Goal: Task Accomplishment & Management: Manage account settings

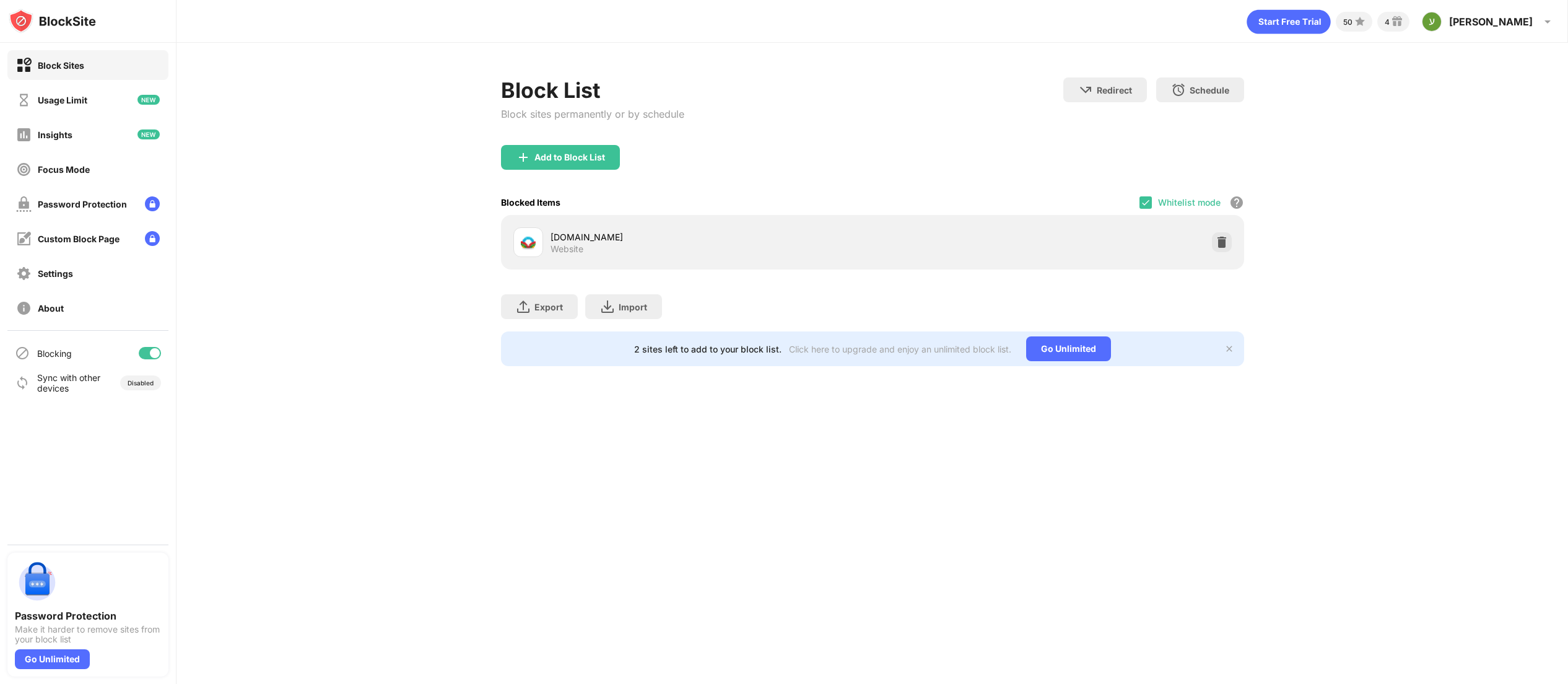
click at [148, 350] on div at bounding box center [150, 353] width 22 height 12
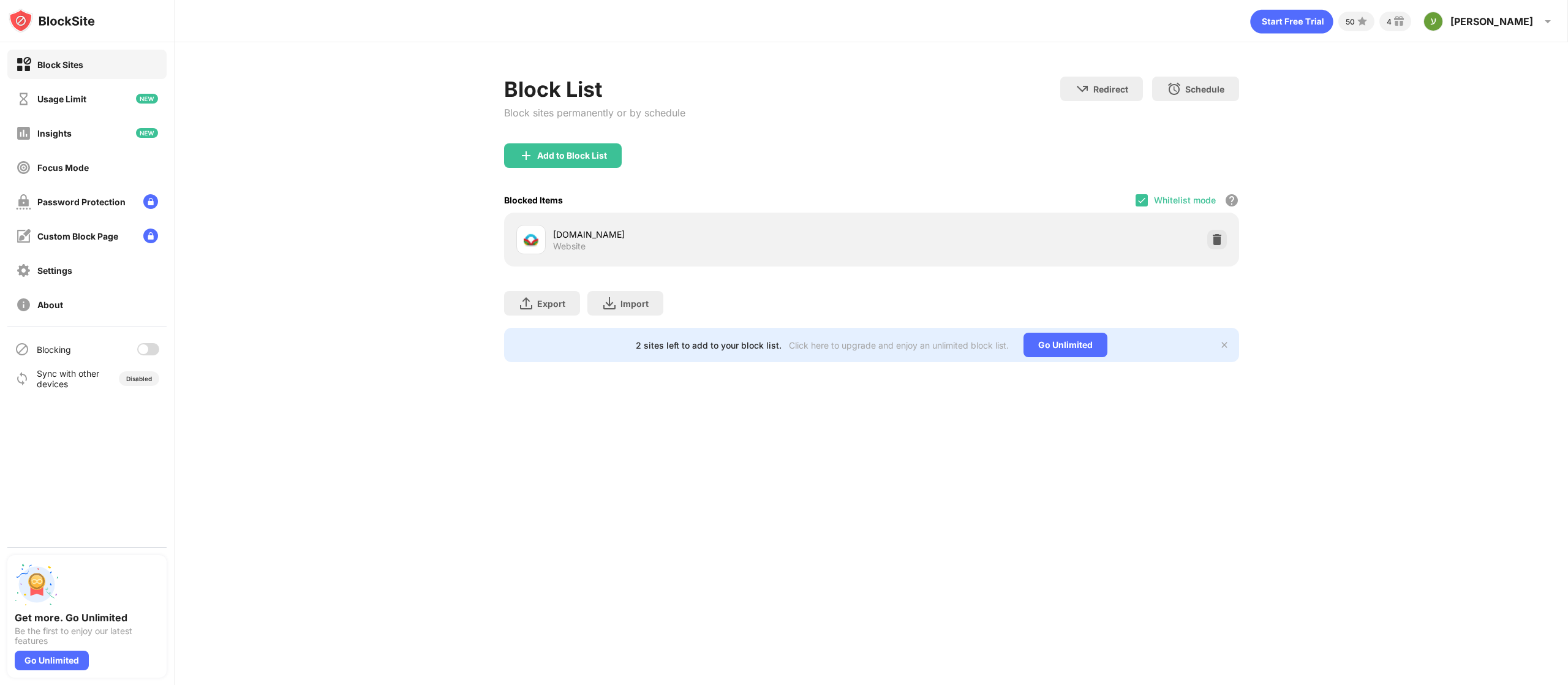
click at [146, 349] on div at bounding box center [143, 348] width 10 height 10
